Goal: Task Accomplishment & Management: Use online tool/utility

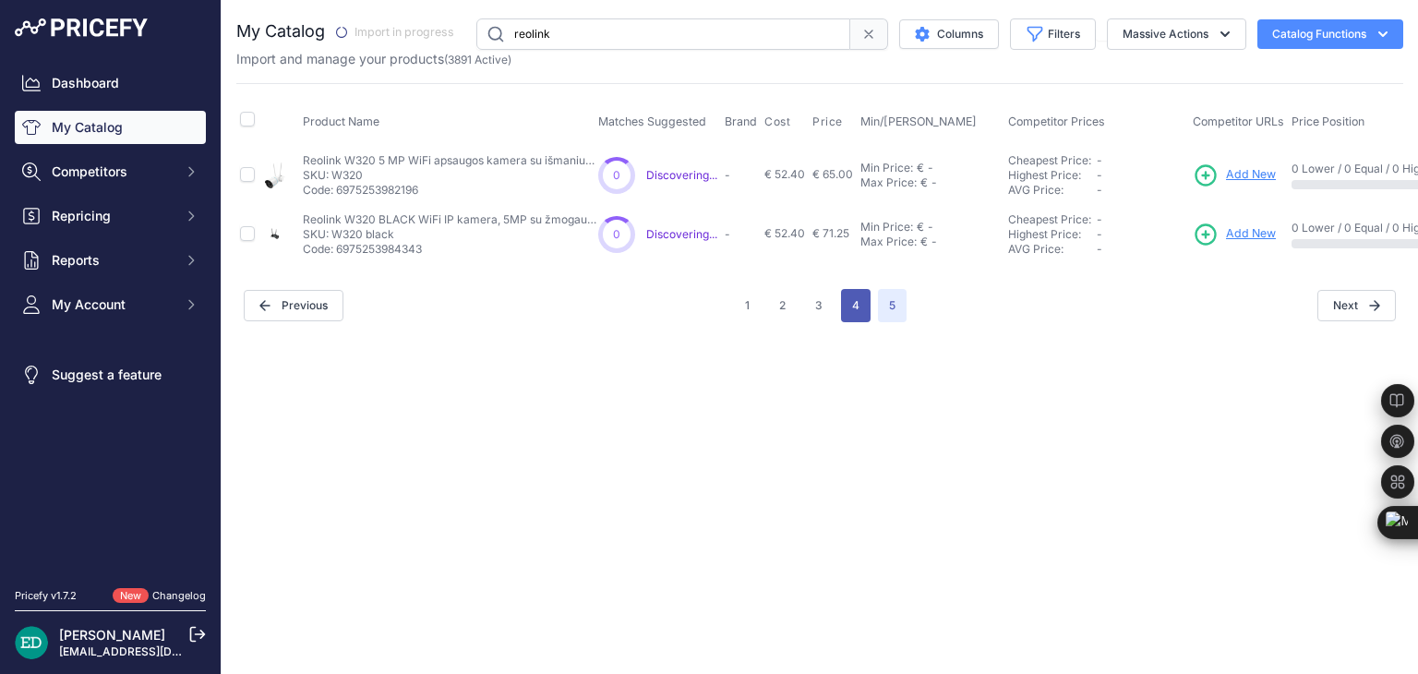
click at [856, 311] on button "4" at bounding box center [856, 305] width 30 height 33
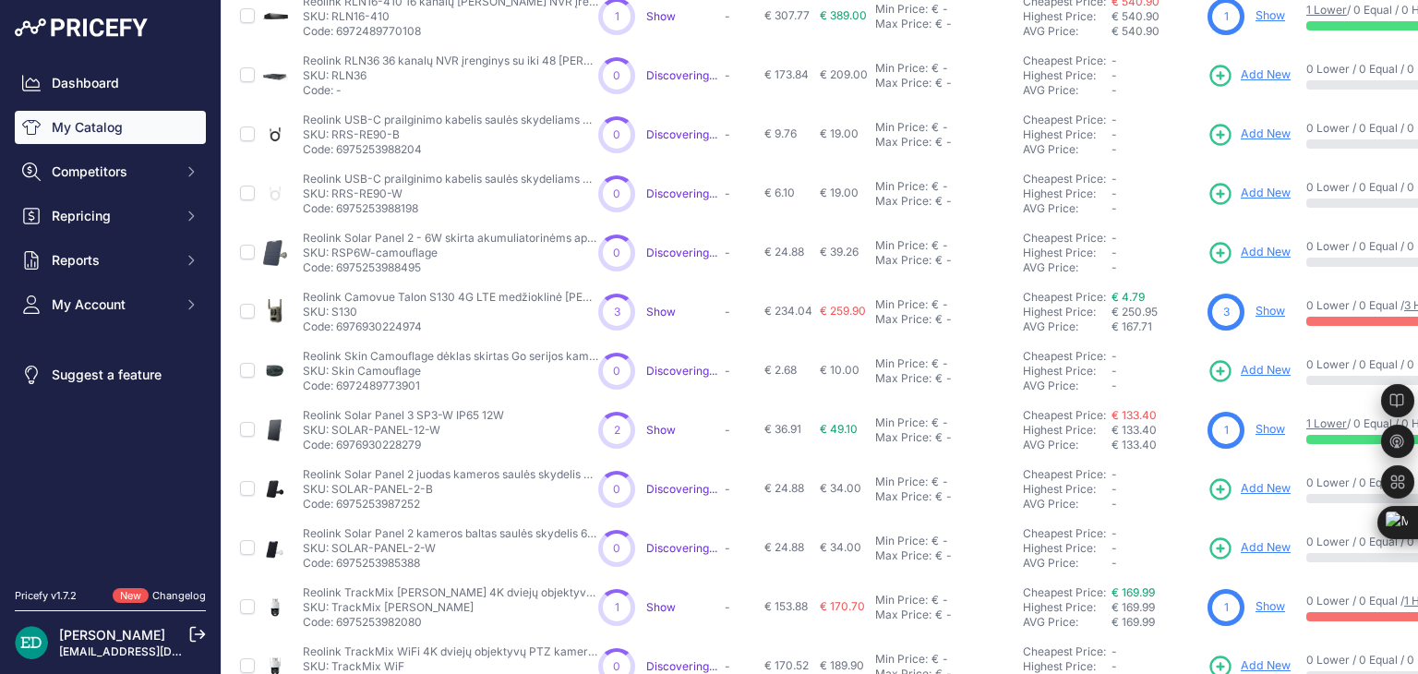
scroll to position [447, 0]
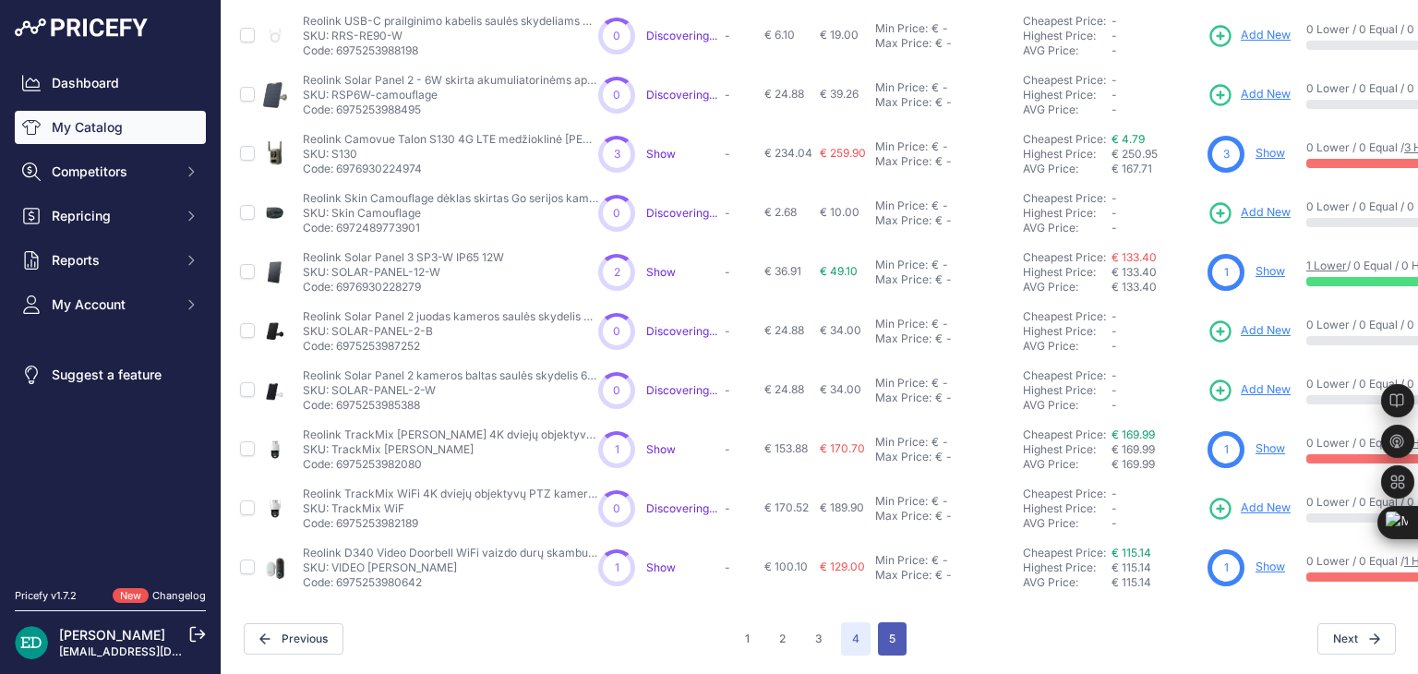
click at [879, 629] on button "5" at bounding box center [892, 638] width 29 height 33
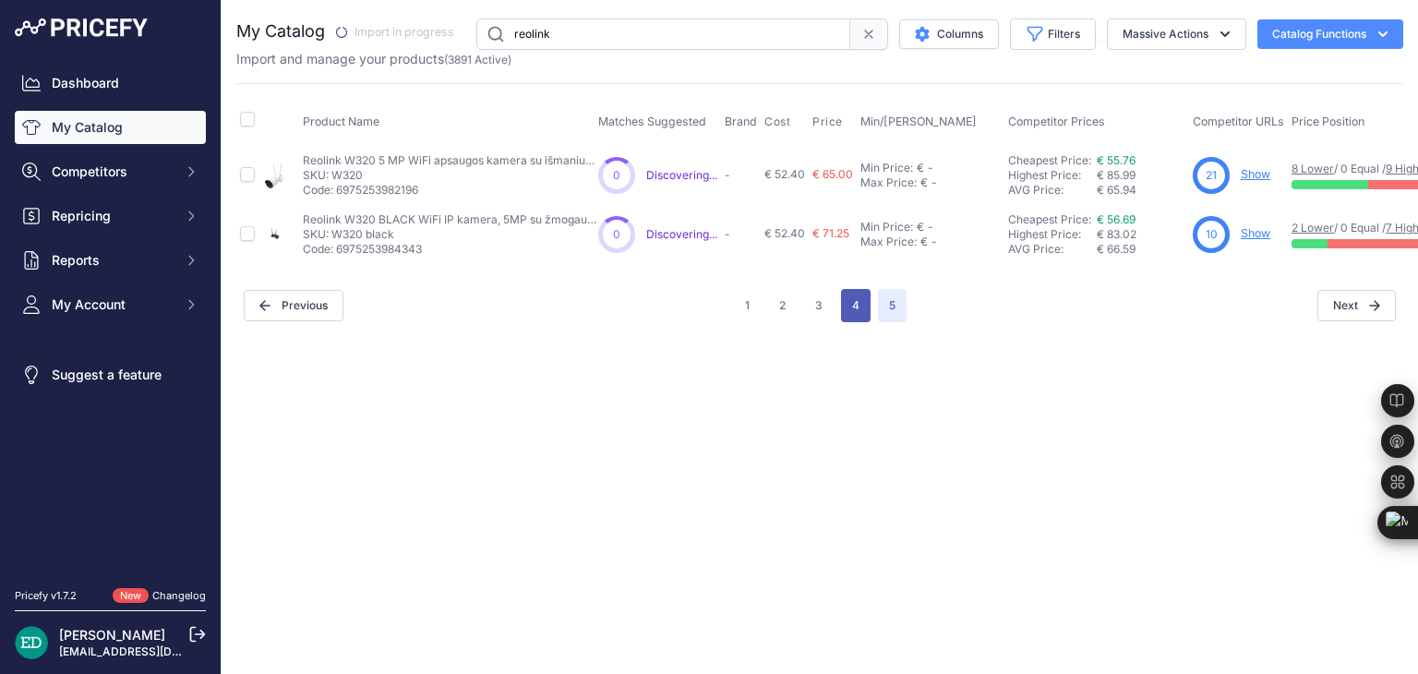
click at [841, 302] on button "4" at bounding box center [856, 305] width 30 height 33
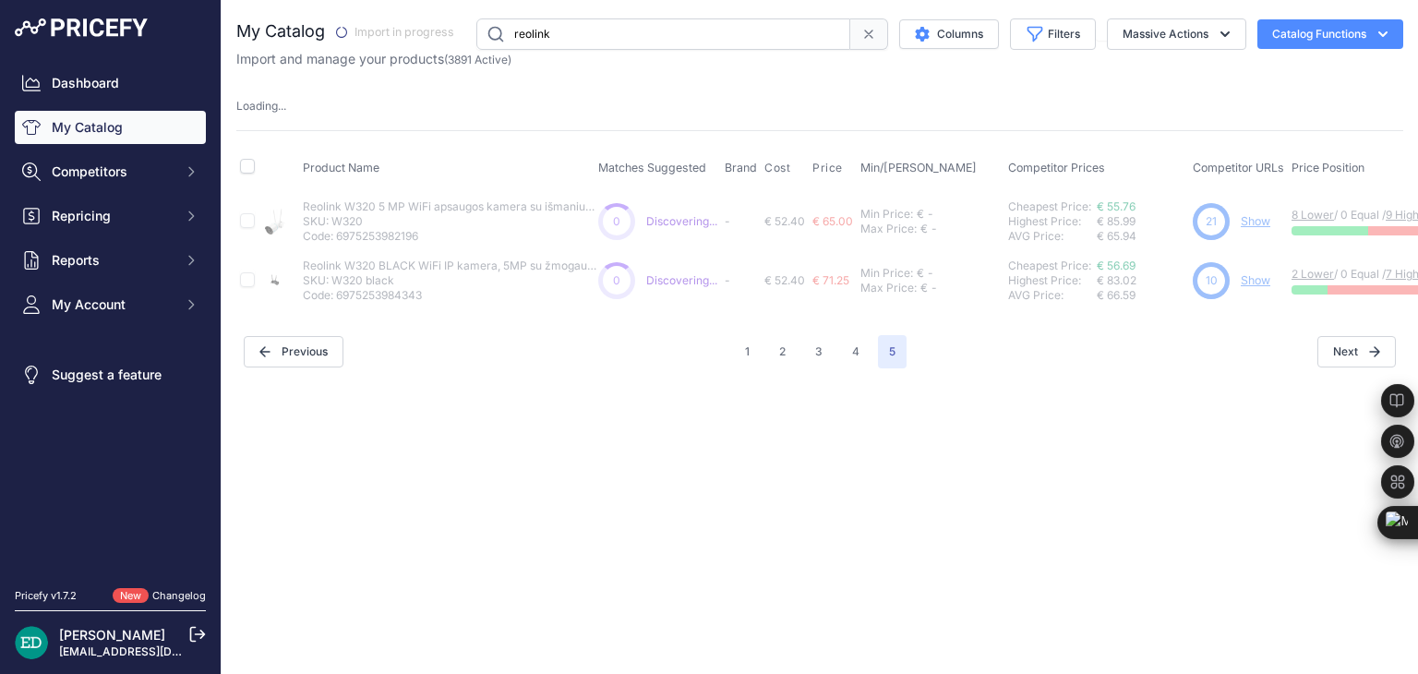
click at [761, 352] on div "1 2 3 4 5" at bounding box center [820, 351] width 173 height 33
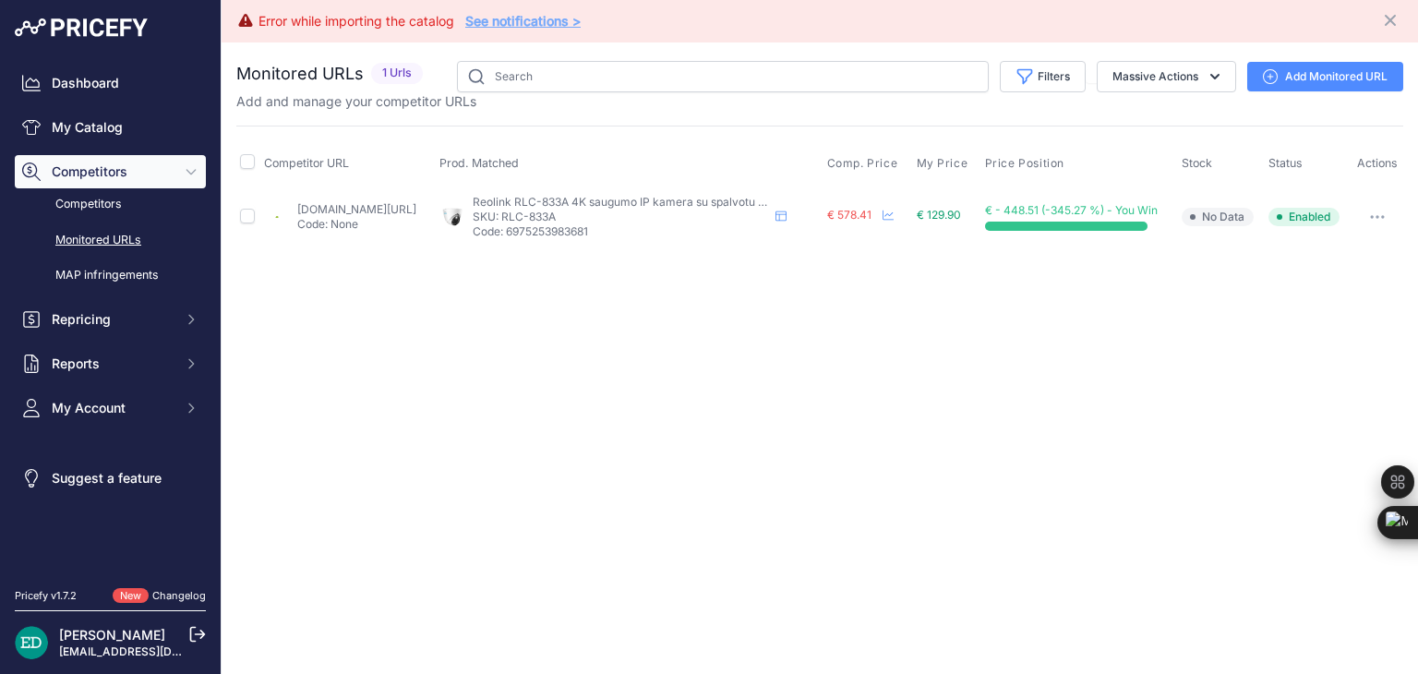
click at [1319, 66] on link "Add Monitored URL" at bounding box center [1325, 77] width 156 height 30
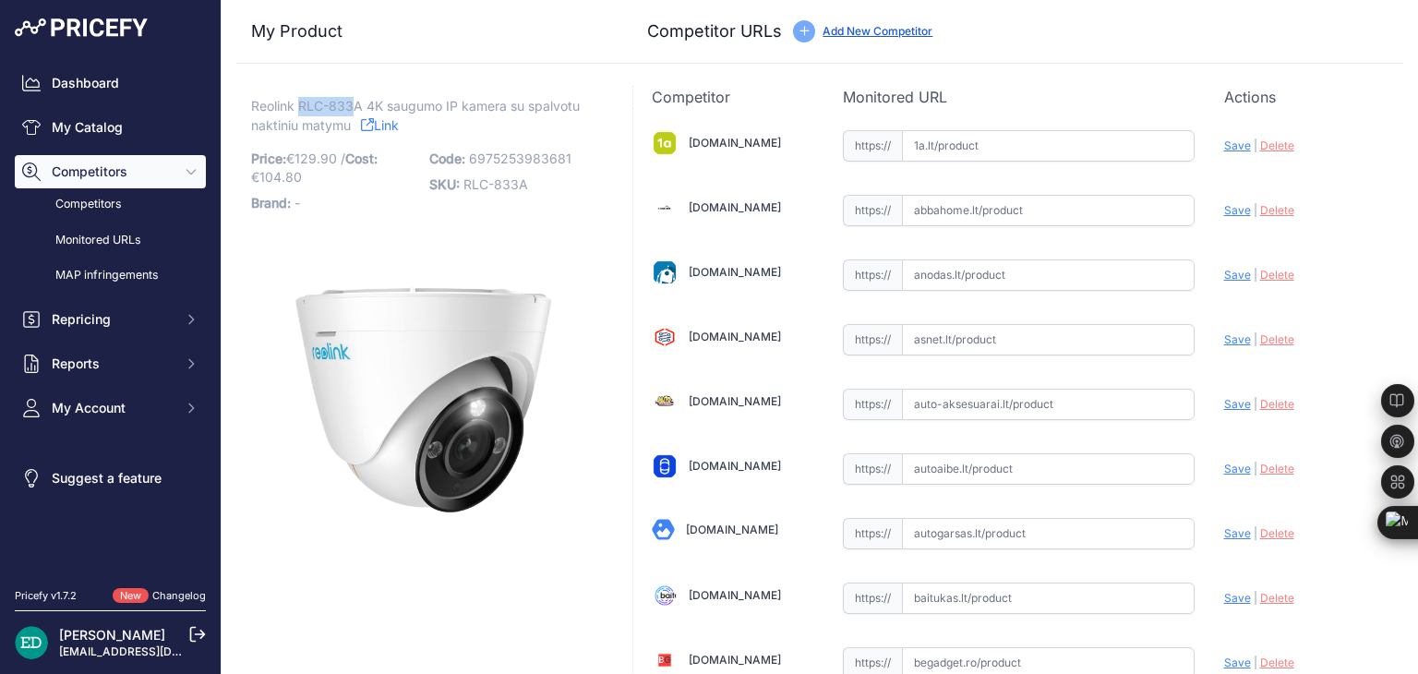
drag, startPoint x: 356, startPoint y: 101, endPoint x: 300, endPoint y: 95, distance: 56.6
click at [300, 95] on span "Reolink RLC-833A 4K saugumo IP kamera su spalvotu naktiniu matymu" at bounding box center [415, 115] width 329 height 42
drag, startPoint x: 365, startPoint y: 101, endPoint x: 282, endPoint y: 106, distance: 84.2
click at [263, 104] on span "Reolink RLC-833A 4K saugumo IP kamera su spalvotu naktiniu matymu" at bounding box center [415, 115] width 329 height 42
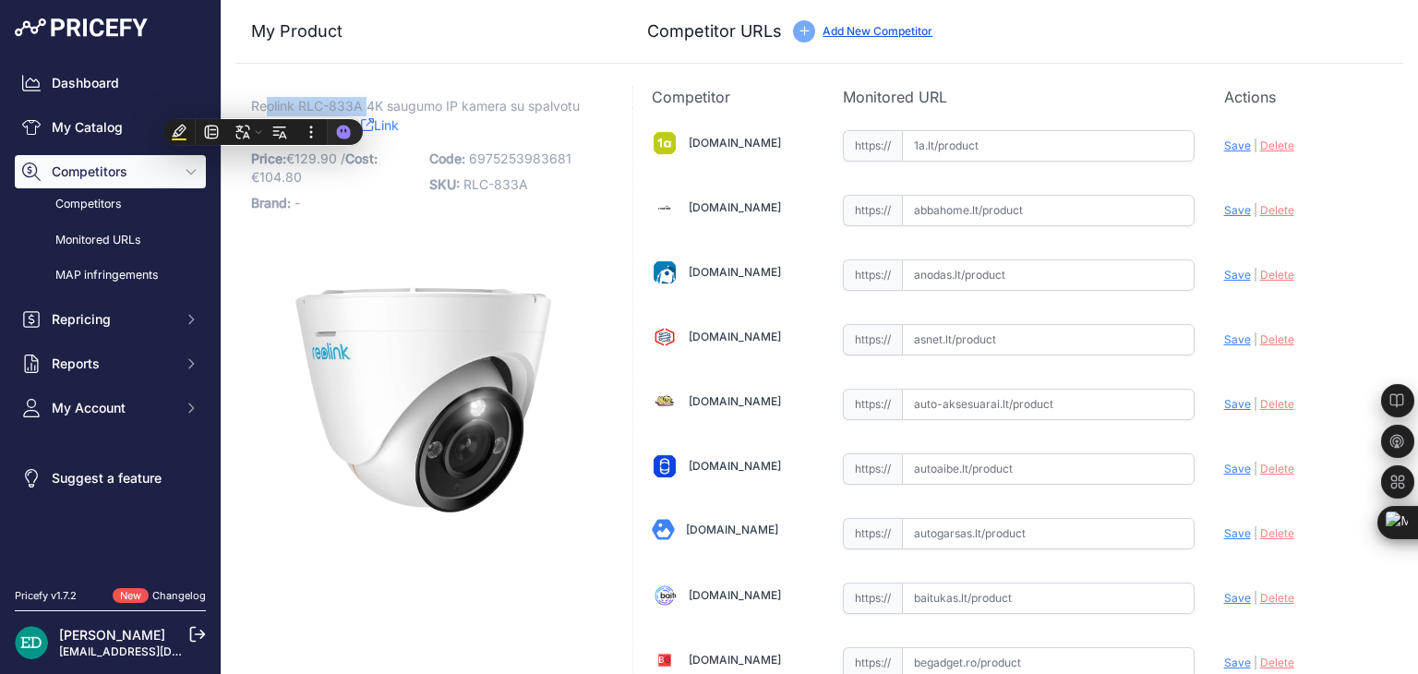
click at [343, 102] on span "Reolink RLC-833A 4K saugumo IP kamera su spalvotu naktiniu matymu" at bounding box center [415, 115] width 329 height 42
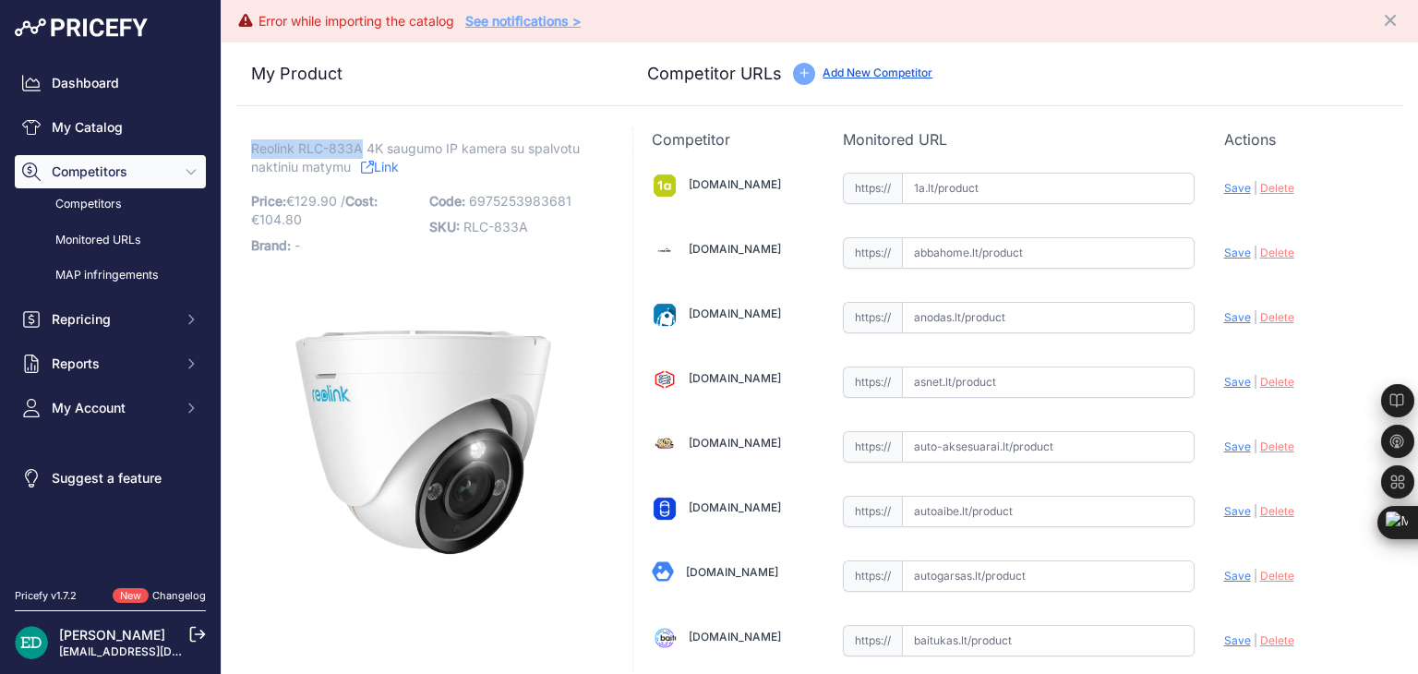
drag, startPoint x: 360, startPoint y: 147, endPoint x: 255, endPoint y: 145, distance: 105.2
click at [255, 145] on span "Reolink RLC-833A 4K saugumo IP kamera su spalvotu naktiniu matymu" at bounding box center [415, 158] width 329 height 42
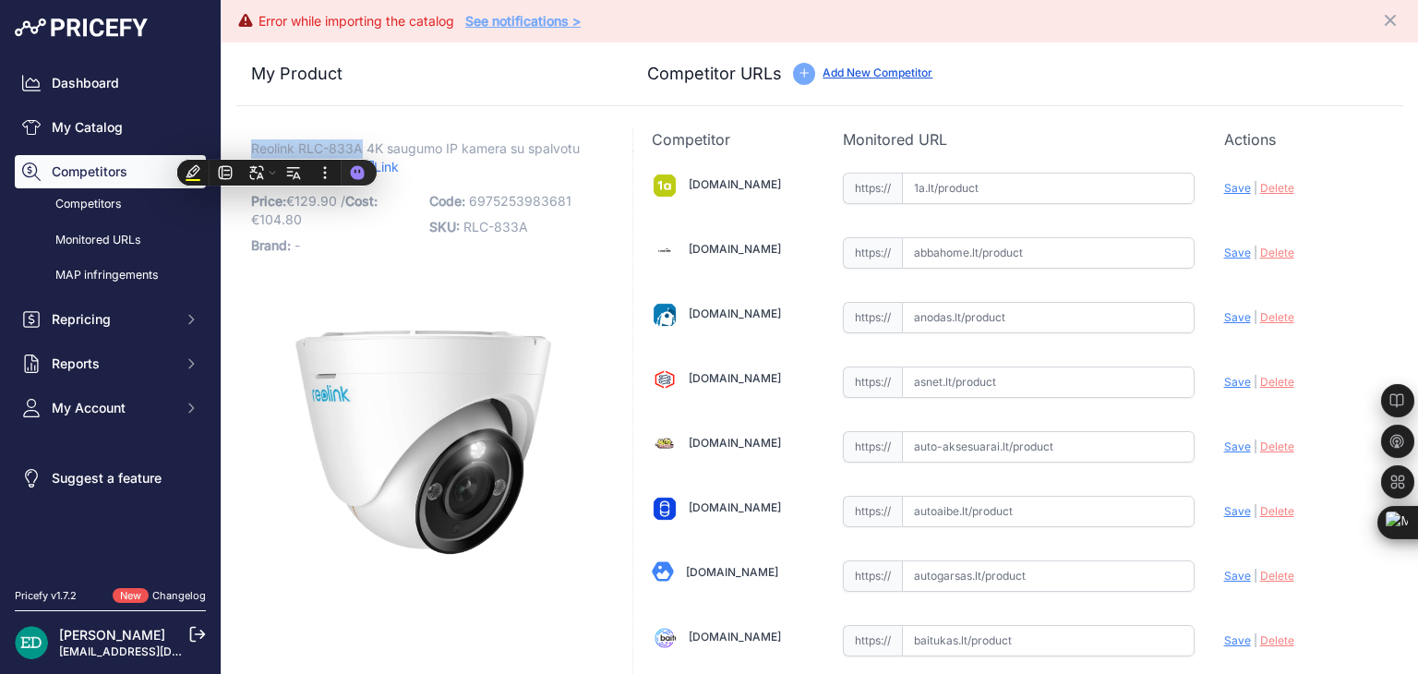
copy span "Reolink RLC-833A"
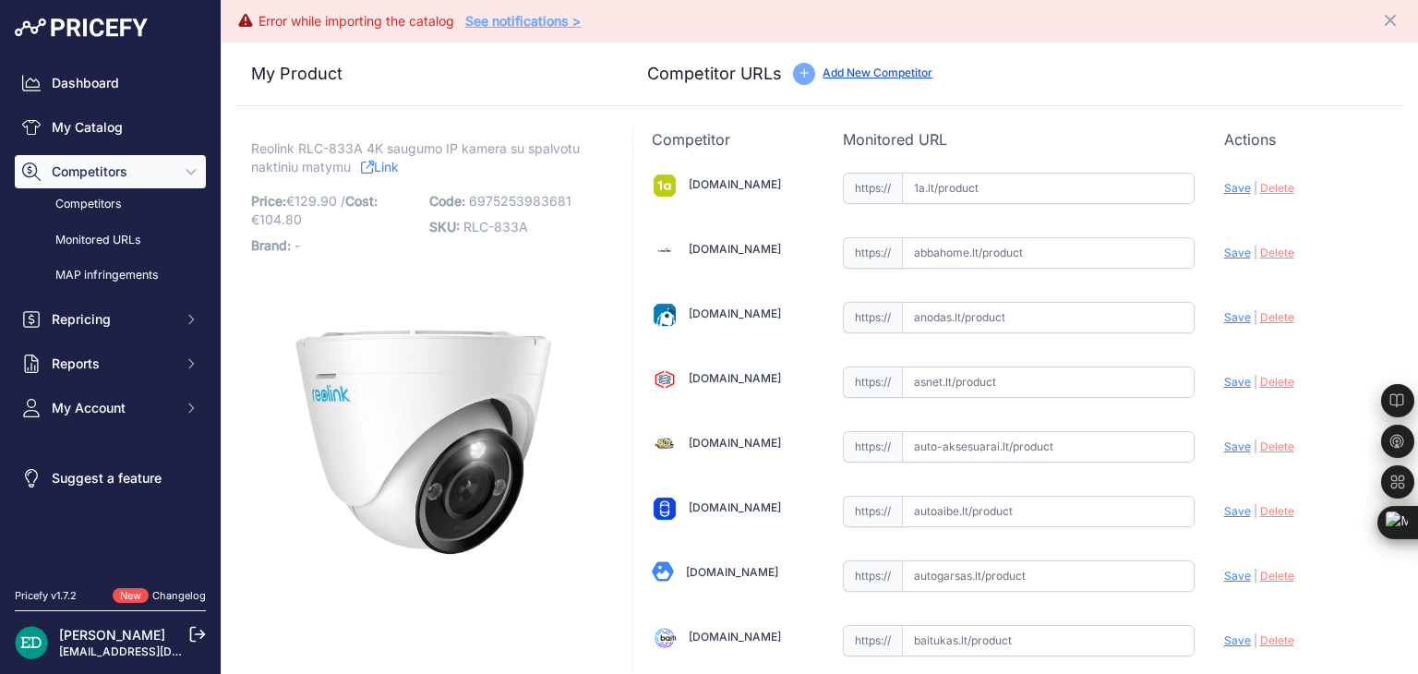
click at [701, 95] on div "My Product Competitor URLs" at bounding box center [819, 74] width 1167 height 64
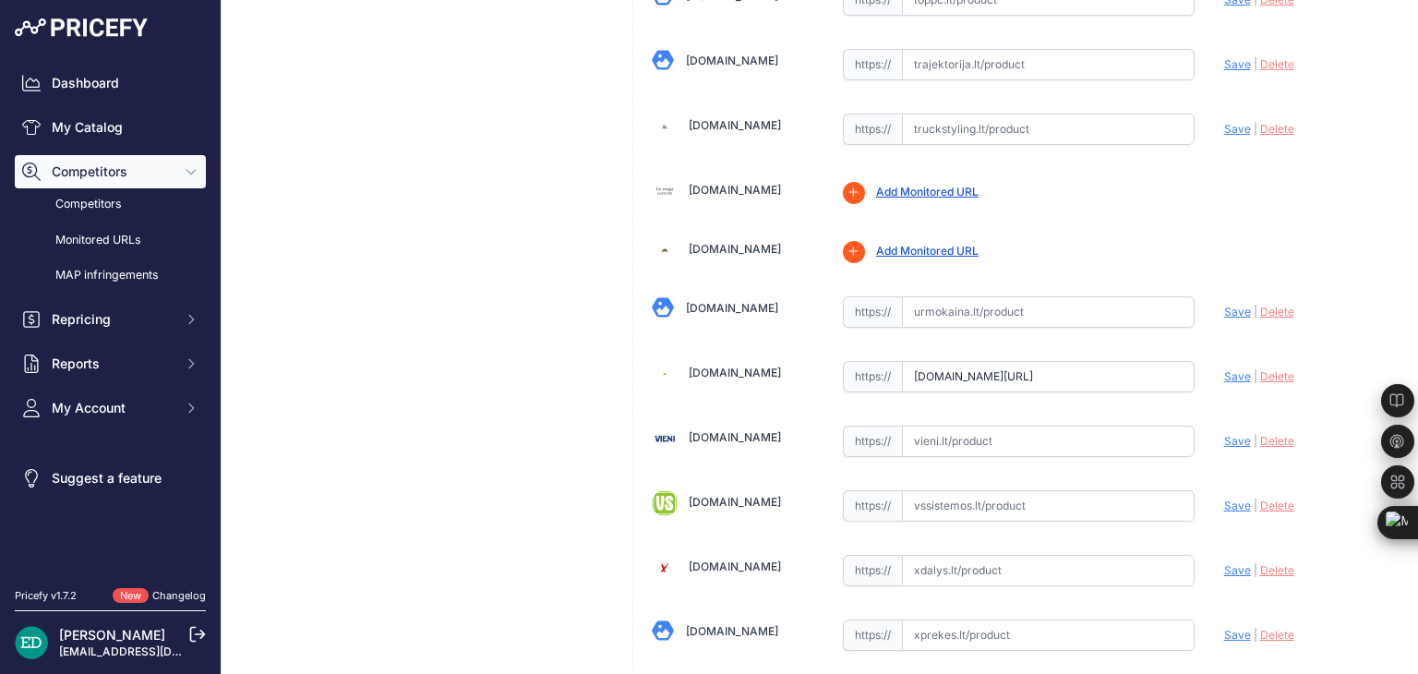
click at [1225, 369] on span "Save" at bounding box center [1237, 376] width 27 height 14
type input "https://www.varle.lt/tinklo-kameros-priedai-monitoringas/reolink-4k-saugumo-ip-…"
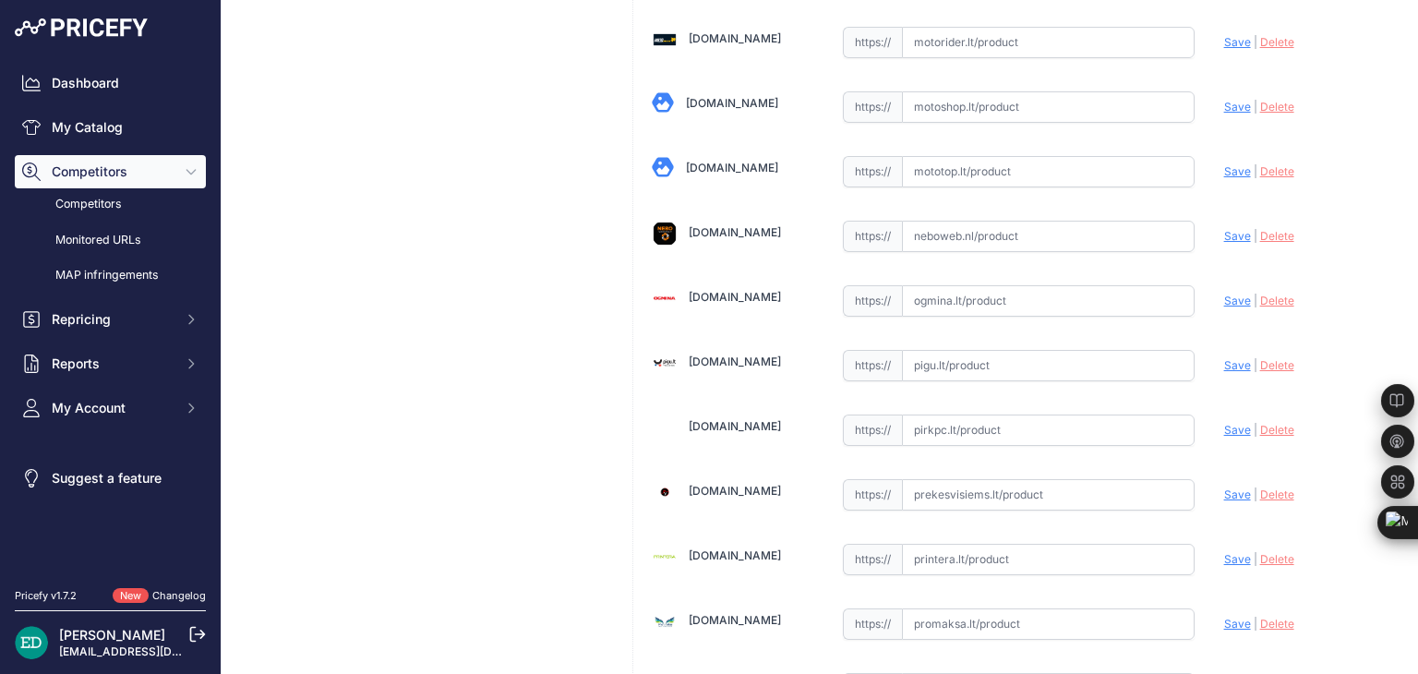
scroll to position [4169, 0]
click at [1017, 349] on input "text" at bounding box center [1048, 364] width 293 height 31
paste input "https://pigu.lt/lt/santechnika-remontas-sildymas/namu-apsauga/stebejimo-kameros…"
click at [1224, 357] on span "Save" at bounding box center [1237, 364] width 27 height 14
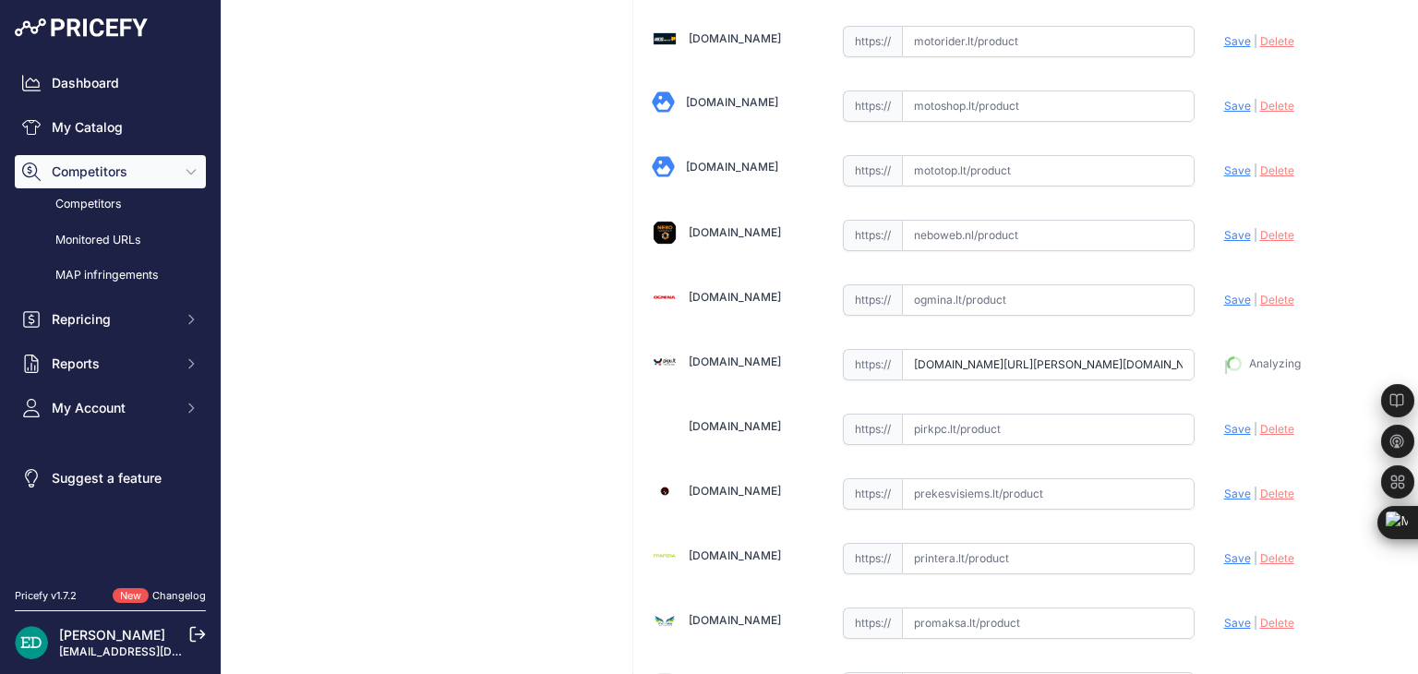
type input "https://pigu.lt/lt/santechnika-remontas-sildymas/namu-apsauga/stebejimo-kameros…"
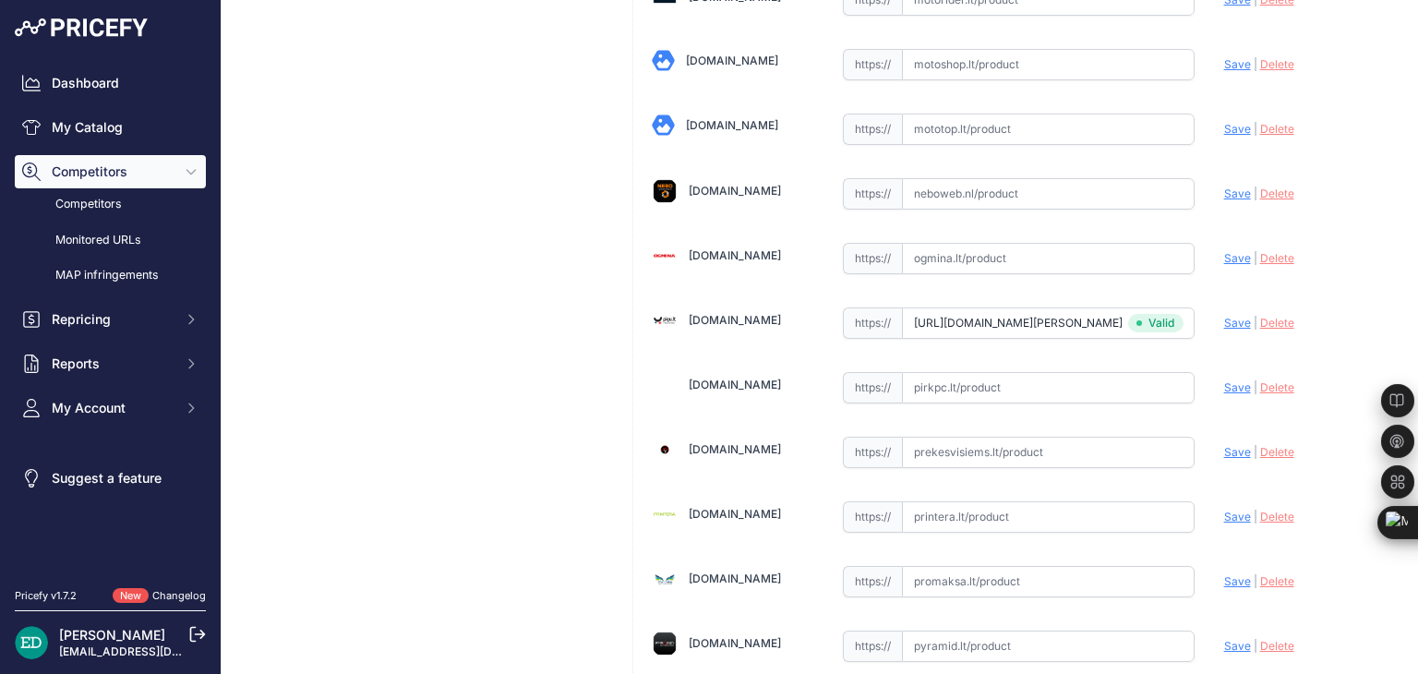
scroll to position [4169, 0]
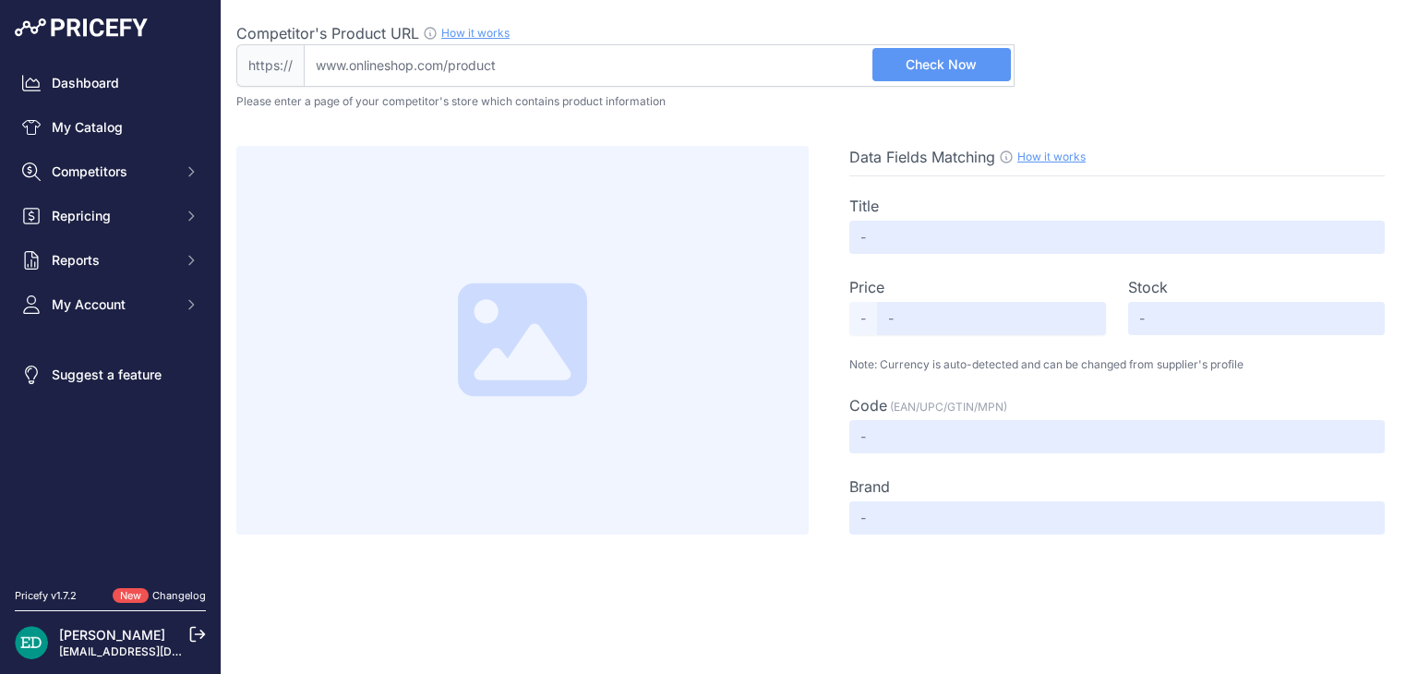
click at [544, 56] on input "Competitor's Product URL How it works In order to create your competitor's extr…" at bounding box center [659, 65] width 711 height 42
paste input "[URL][DOMAIN_NAME][PERSON_NAME][DOMAIN_NAME]"
type input "eproma.lv/lv/reolink-videokameras/5720-ip-poe-camera-rlc-833a-4k-8mp-ultra-hd-3…"
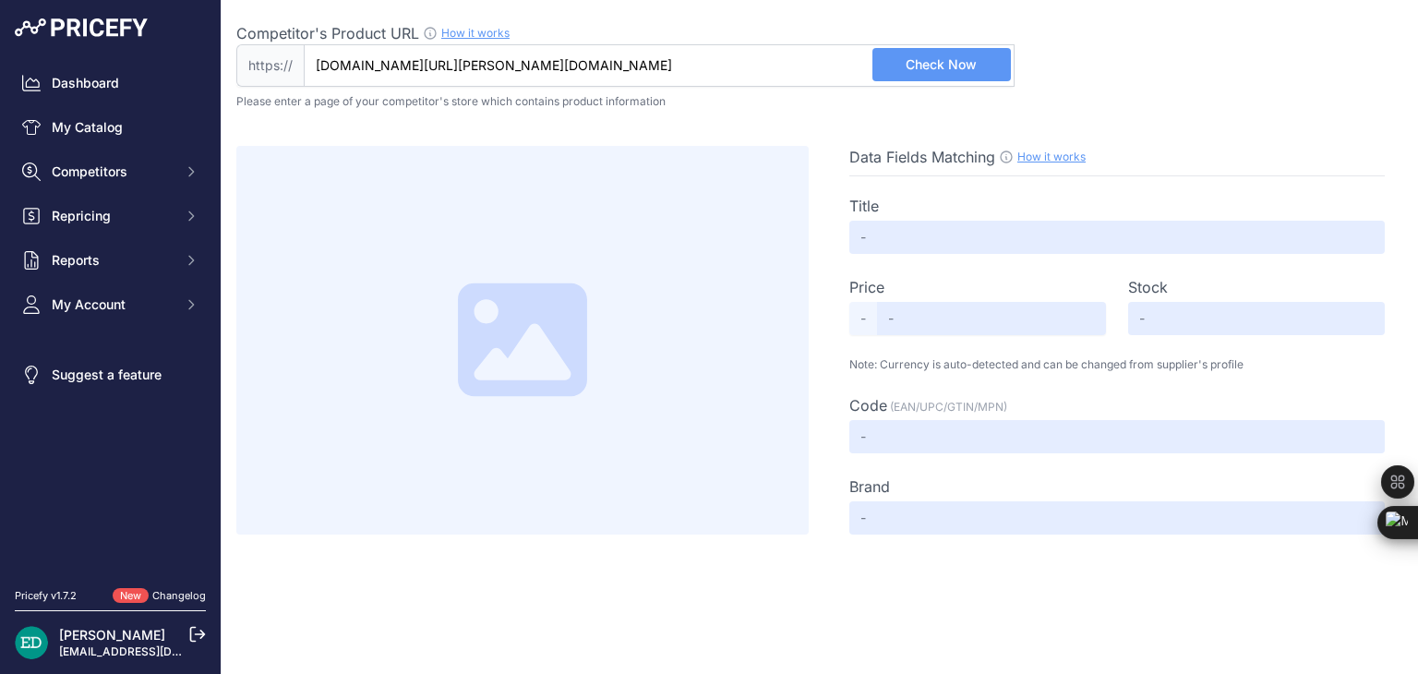
click at [927, 52] on button "Check Now" at bounding box center [941, 64] width 138 height 33
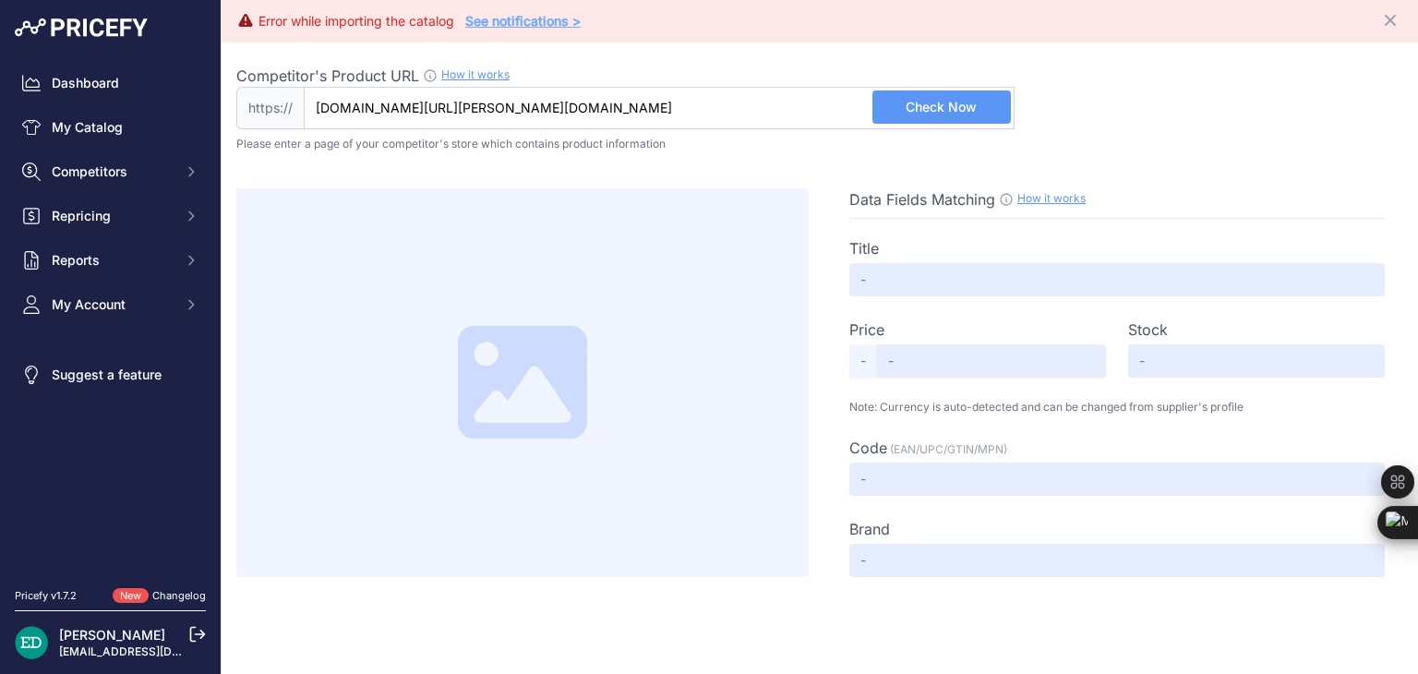
click at [553, 17] on link "See notifications >" at bounding box center [522, 21] width 115 height 16
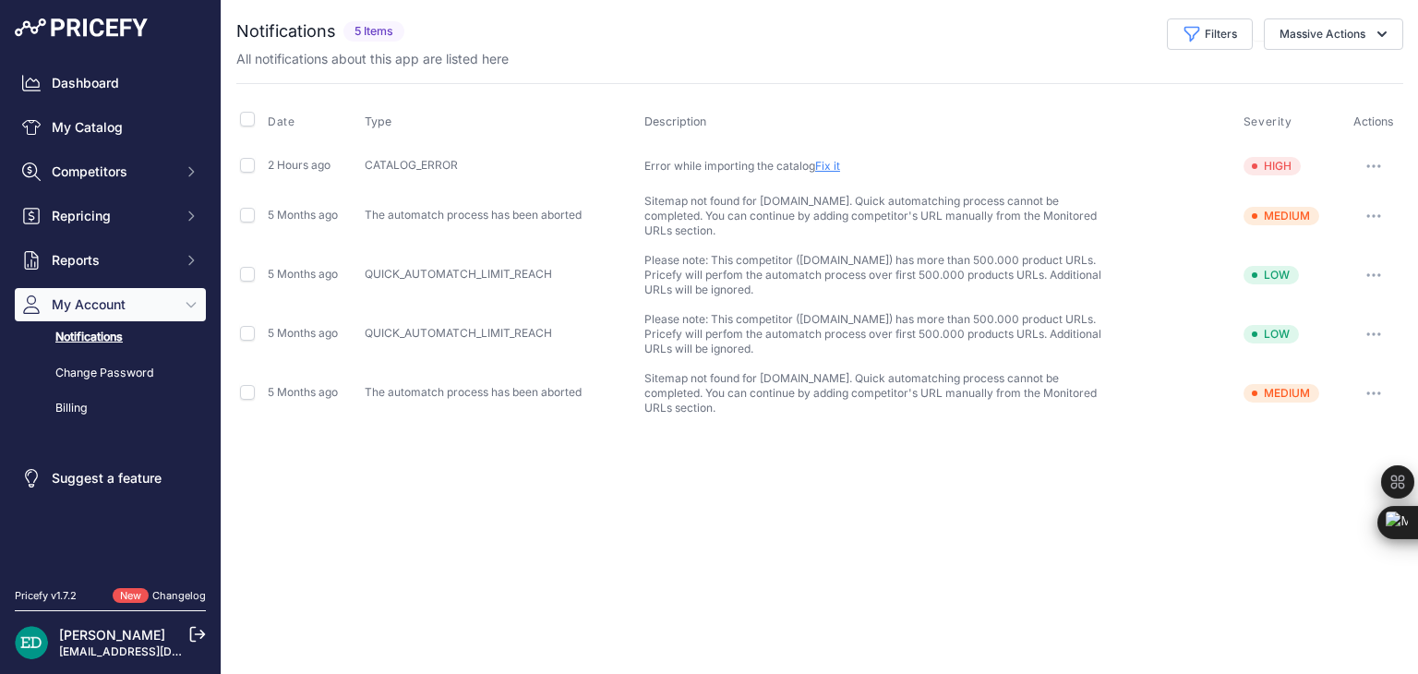
click at [823, 167] on link "Fix it" at bounding box center [827, 166] width 25 height 14
click at [1381, 380] on button "button" at bounding box center [1373, 393] width 37 height 26
click at [1335, 417] on button "Mark as read" at bounding box center [1340, 432] width 118 height 30
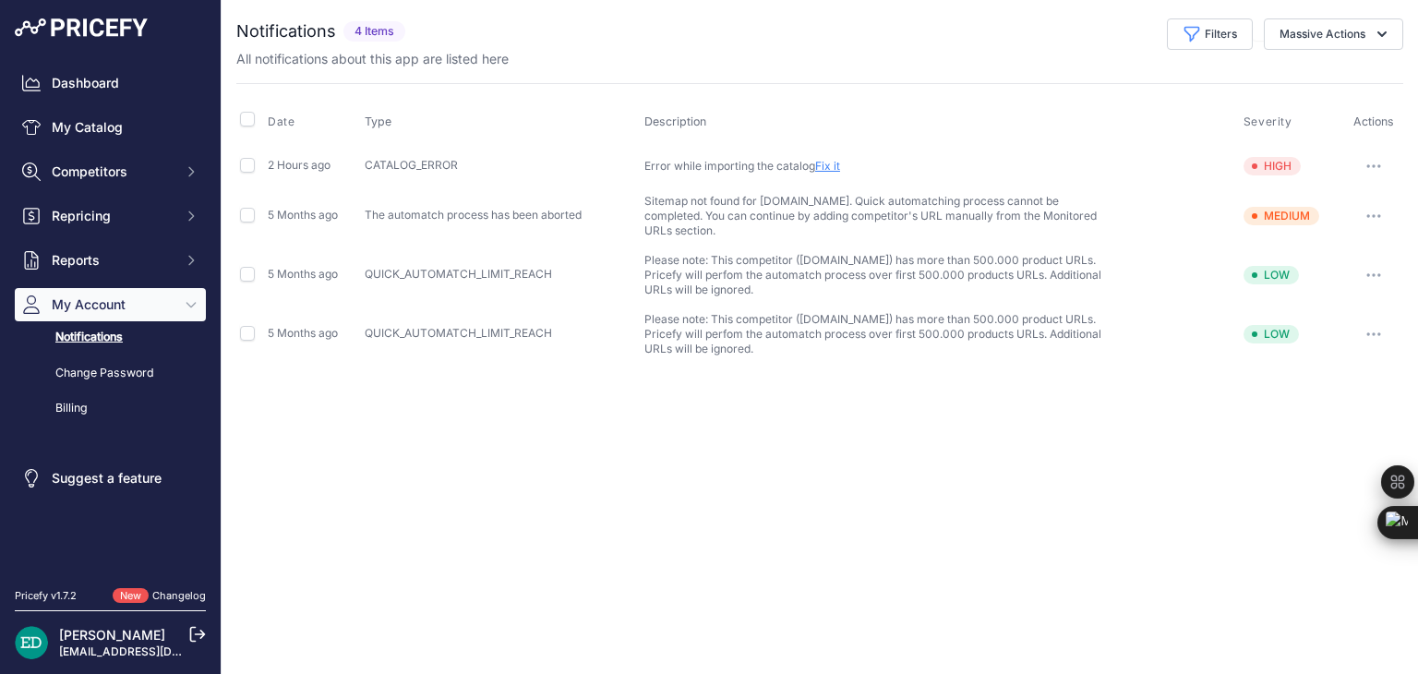
click at [1367, 321] on button "button" at bounding box center [1373, 334] width 37 height 26
click at [1350, 358] on button "Mark as read" at bounding box center [1340, 373] width 118 height 30
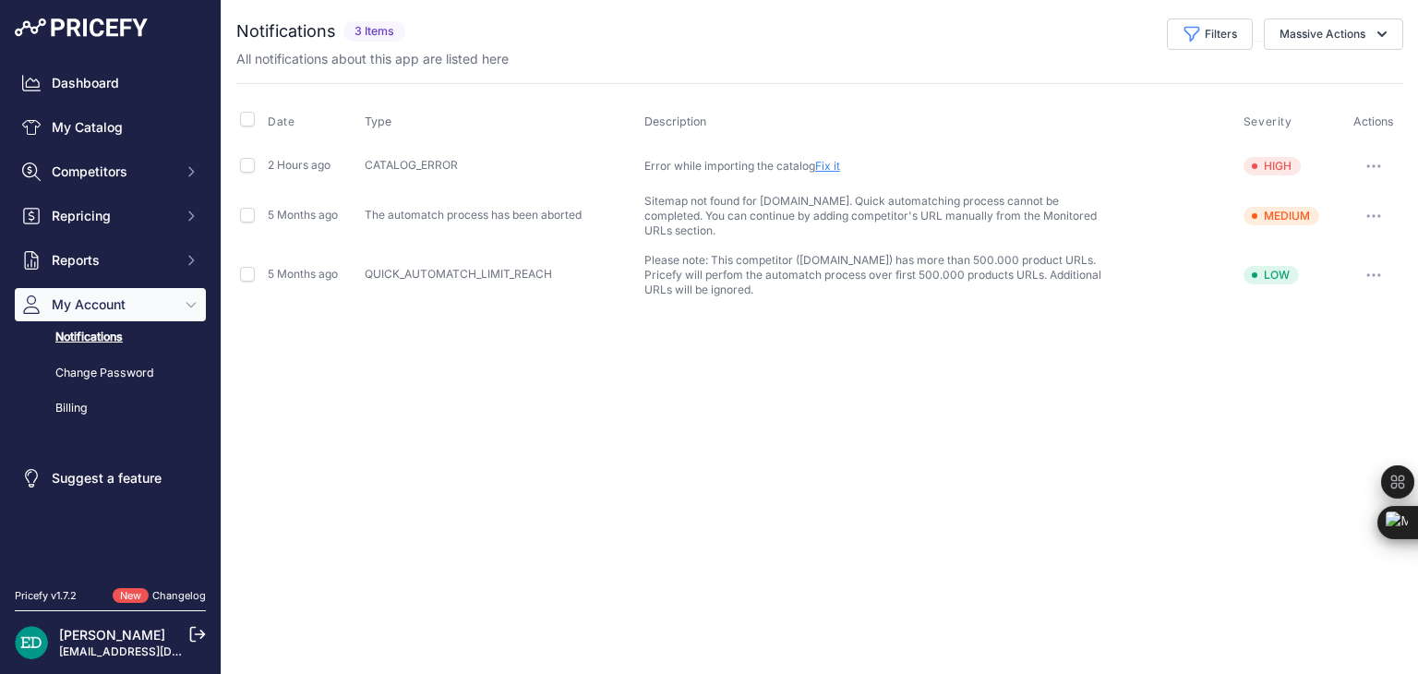
click at [1372, 274] on icon "button" at bounding box center [1373, 275] width 2 height 2
click at [1341, 301] on button "Mark as read" at bounding box center [1340, 314] width 118 height 30
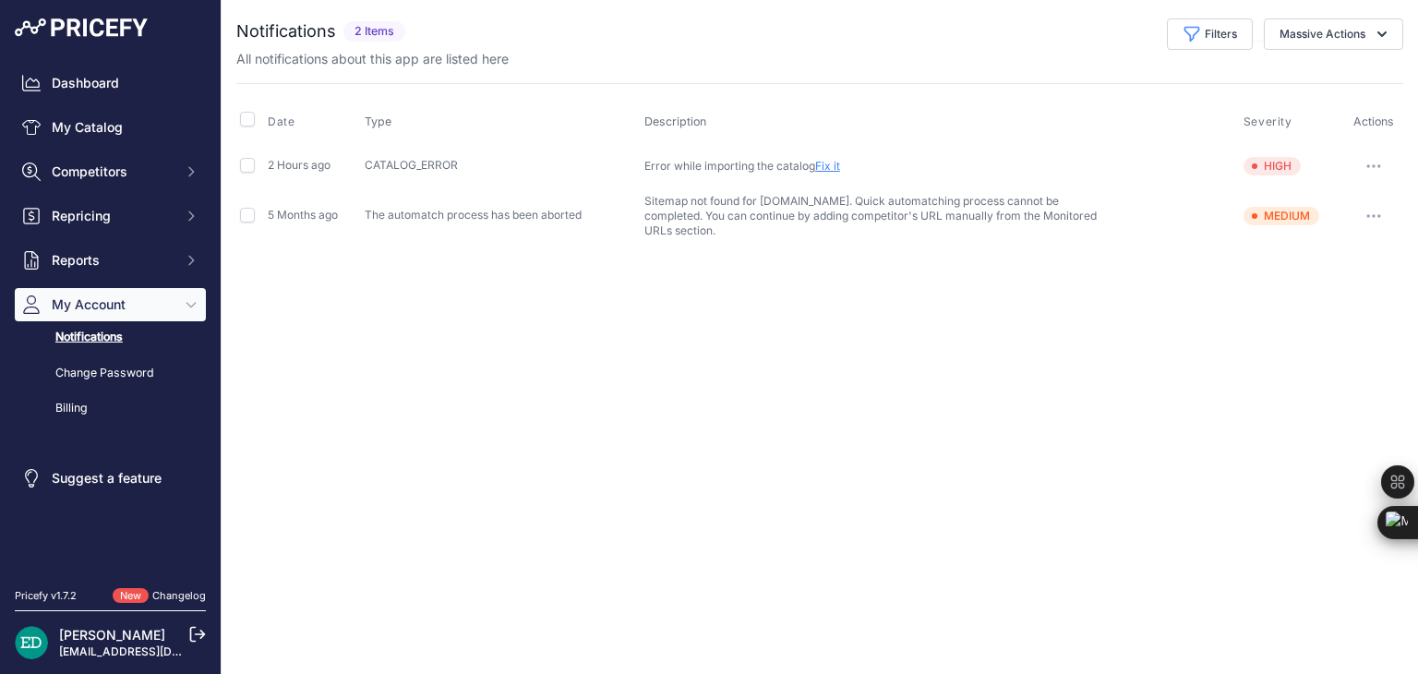
click at [1371, 204] on button "button" at bounding box center [1373, 216] width 37 height 26
click at [1326, 245] on button "Mark as read" at bounding box center [1340, 255] width 118 height 30
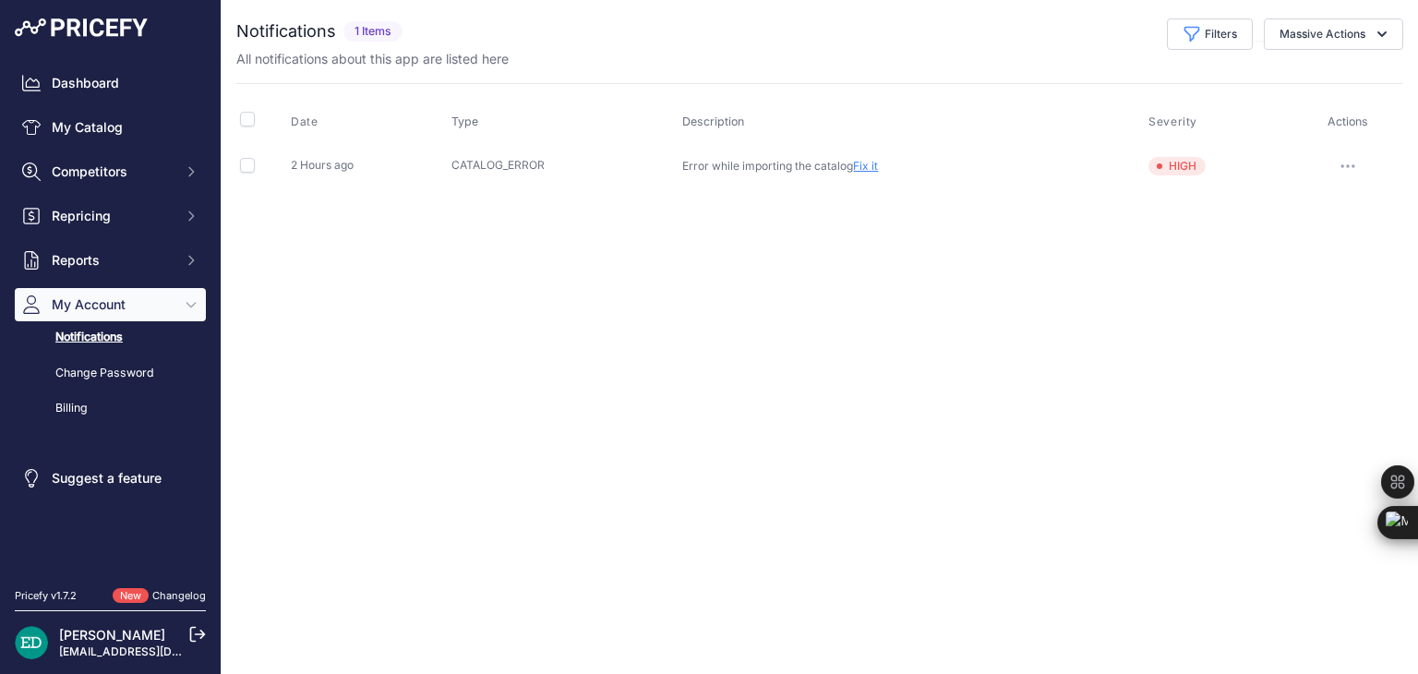
drag, startPoint x: 869, startPoint y: 165, endPoint x: 816, endPoint y: 213, distance: 71.2
click at [816, 213] on div "Close You are not connected to the internet." at bounding box center [820, 337] width 1196 height 674
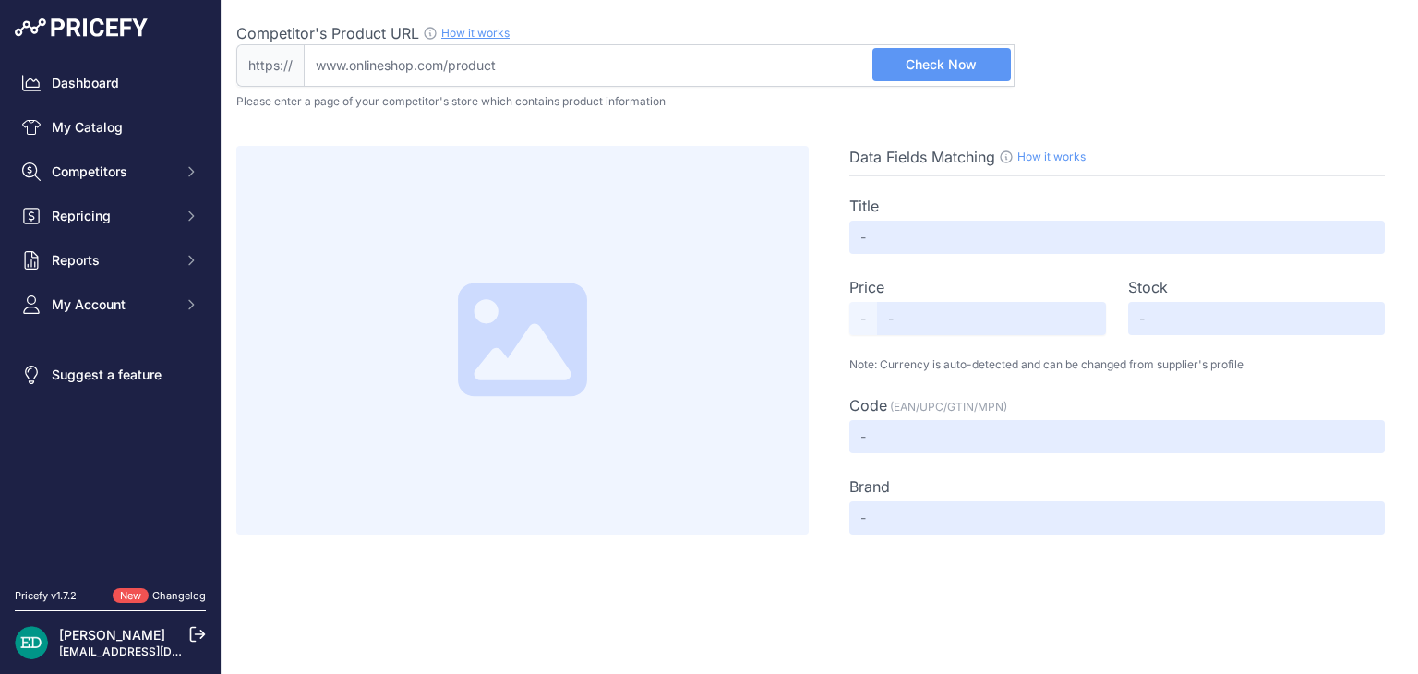
click at [670, 61] on input "Competitor's Product URL How it works In order to create your competitor's extr…" at bounding box center [659, 65] width 711 height 42
paste input "[URL][DOMAIN_NAME][PERSON_NAME][DOMAIN_NAME]"
type input "[DOMAIN_NAME][URL][PERSON_NAME][DOMAIN_NAME]"
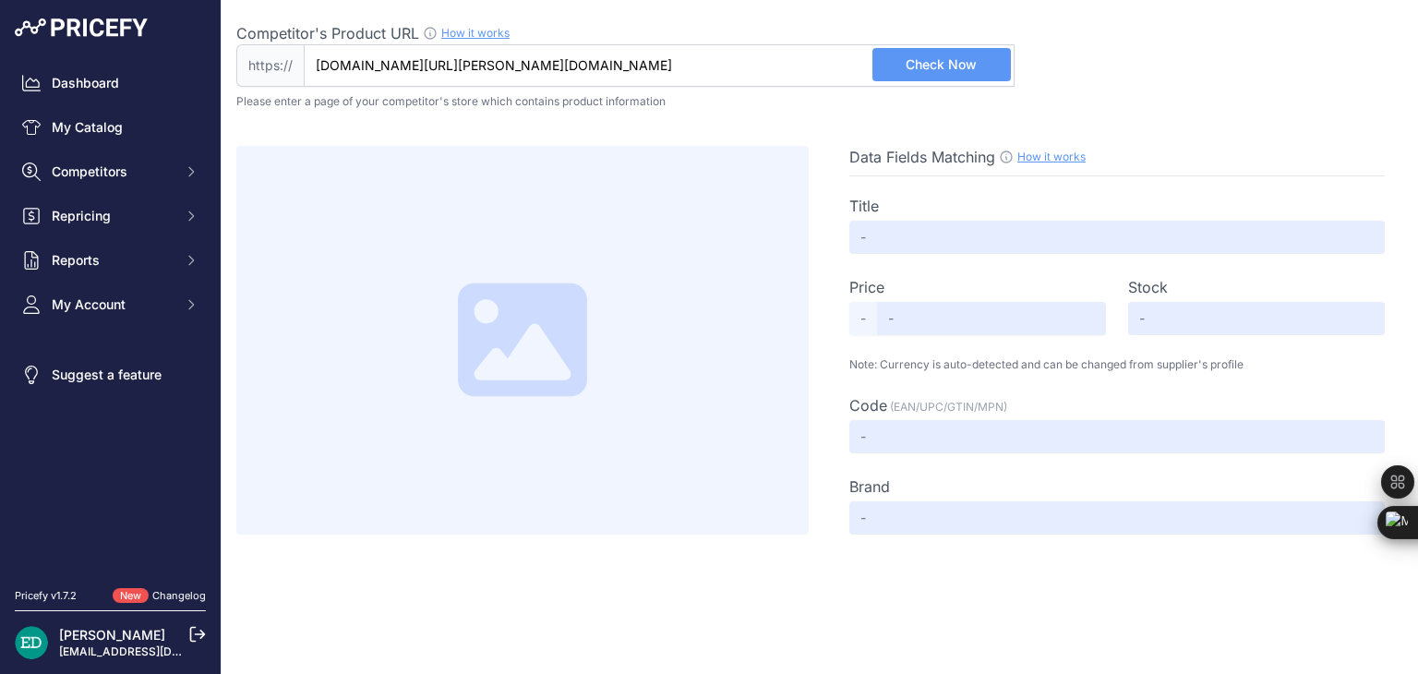
click at [919, 66] on span "Check Now" at bounding box center [940, 64] width 71 height 18
